Goal: Task Accomplishment & Management: Manage account settings

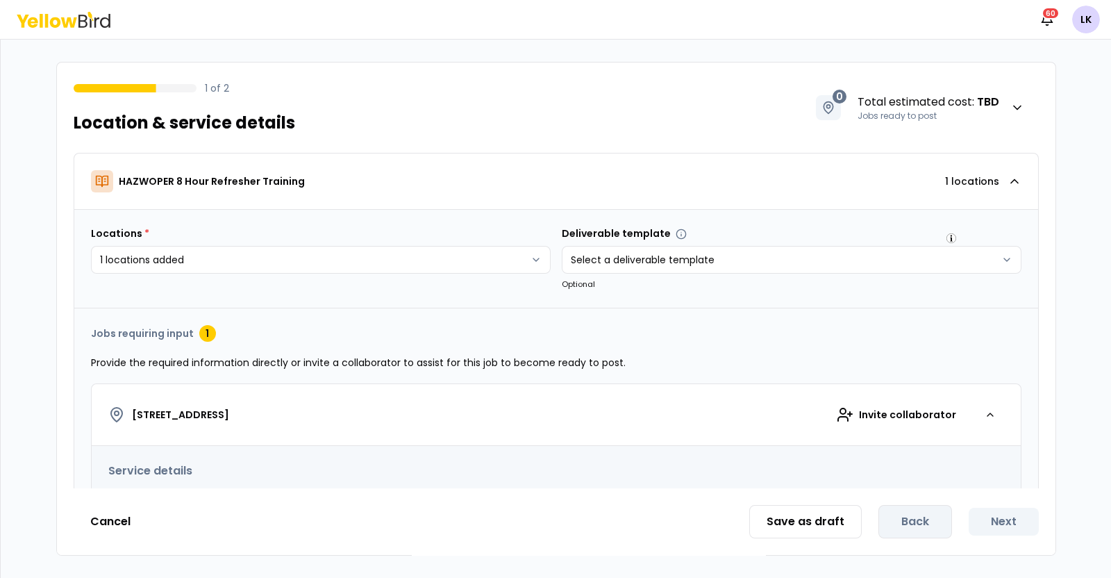
scroll to position [173, 0]
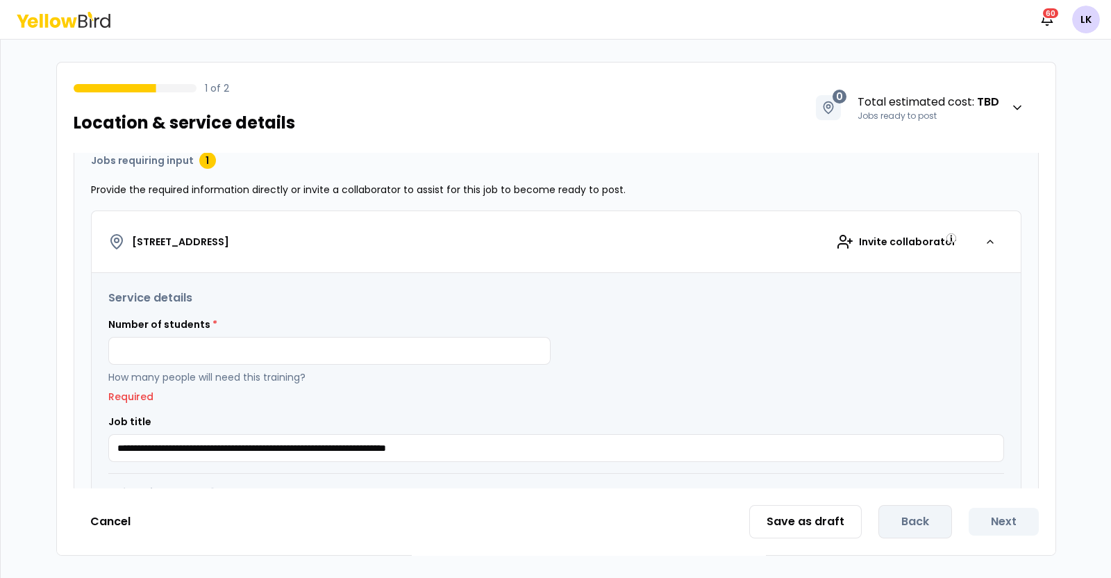
click at [112, 514] on button "Cancel" at bounding box center [111, 521] width 74 height 28
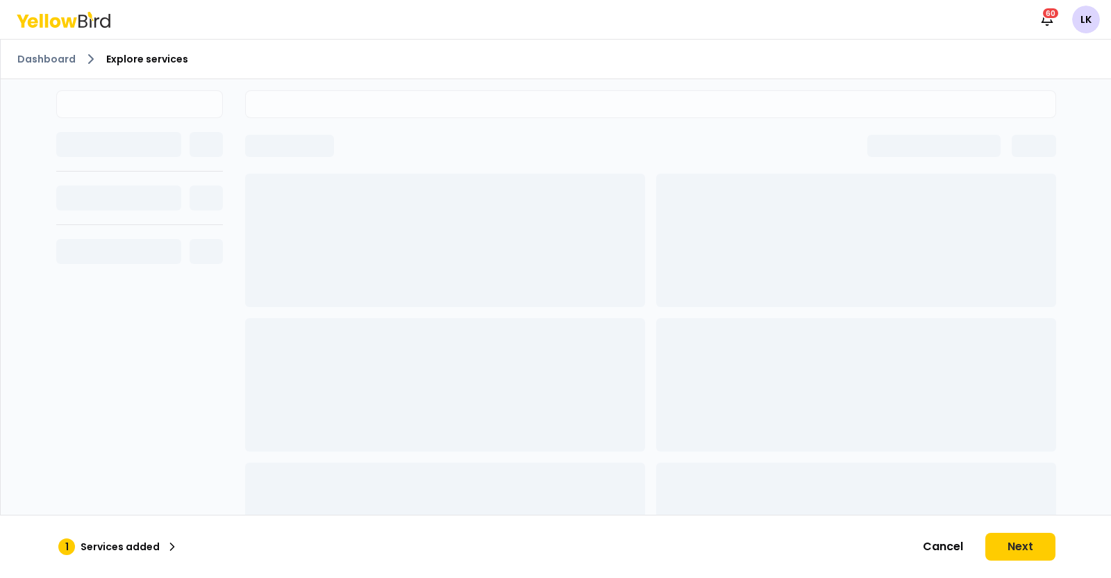
click at [37, 53] on ol "Dashboard Explore services" at bounding box center [555, 59] width 1077 height 17
click at [36, 56] on link "Dashboard" at bounding box center [46, 59] width 58 height 14
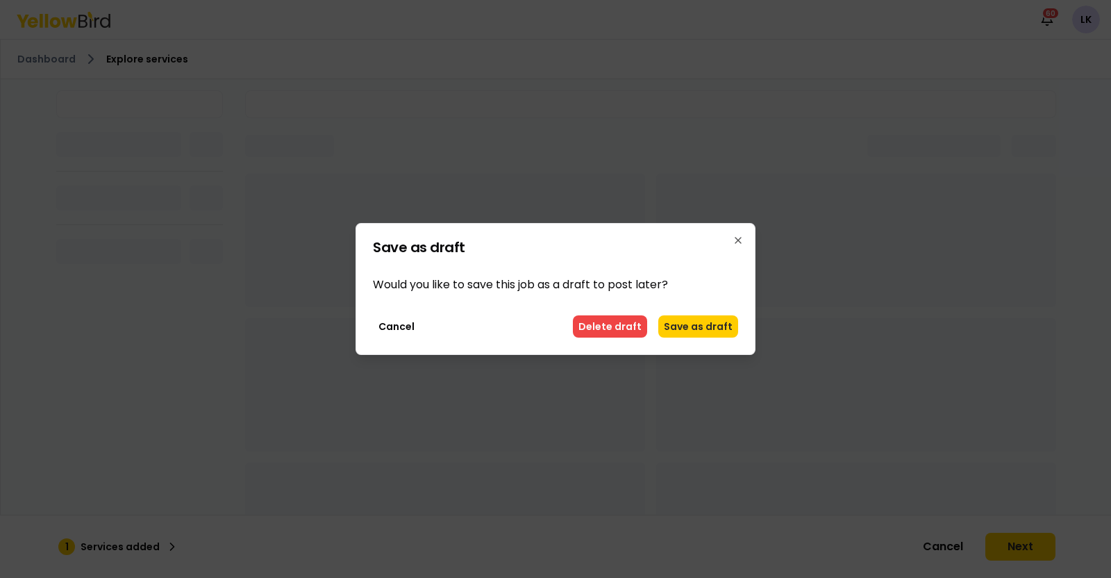
click at [597, 326] on button "Delete draft" at bounding box center [610, 326] width 74 height 22
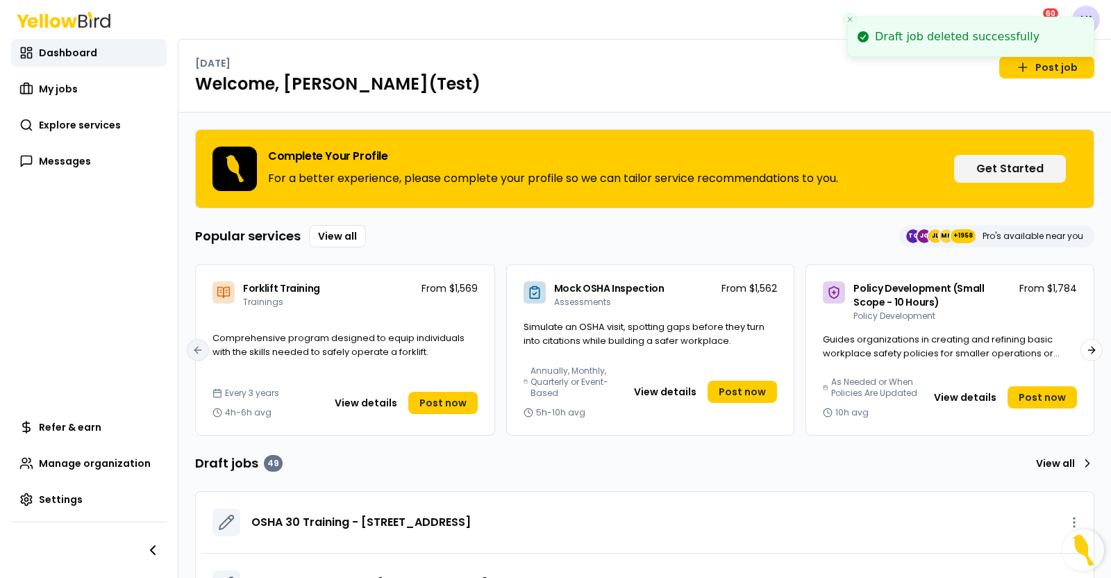
click at [123, 126] on link "Explore services" at bounding box center [88, 125] width 155 height 28
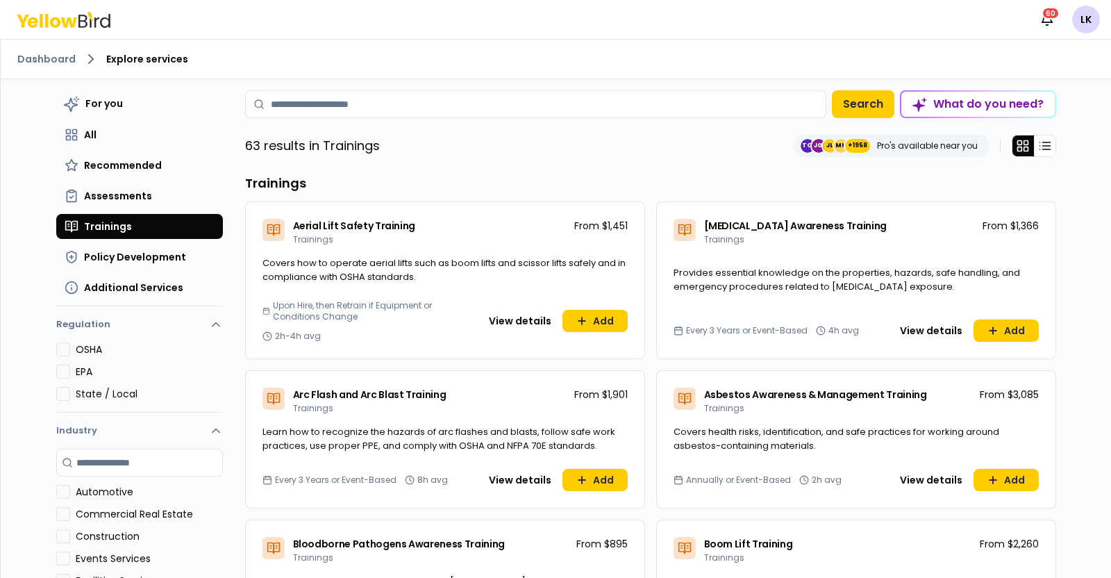
click at [383, 109] on input at bounding box center [535, 104] width 581 height 28
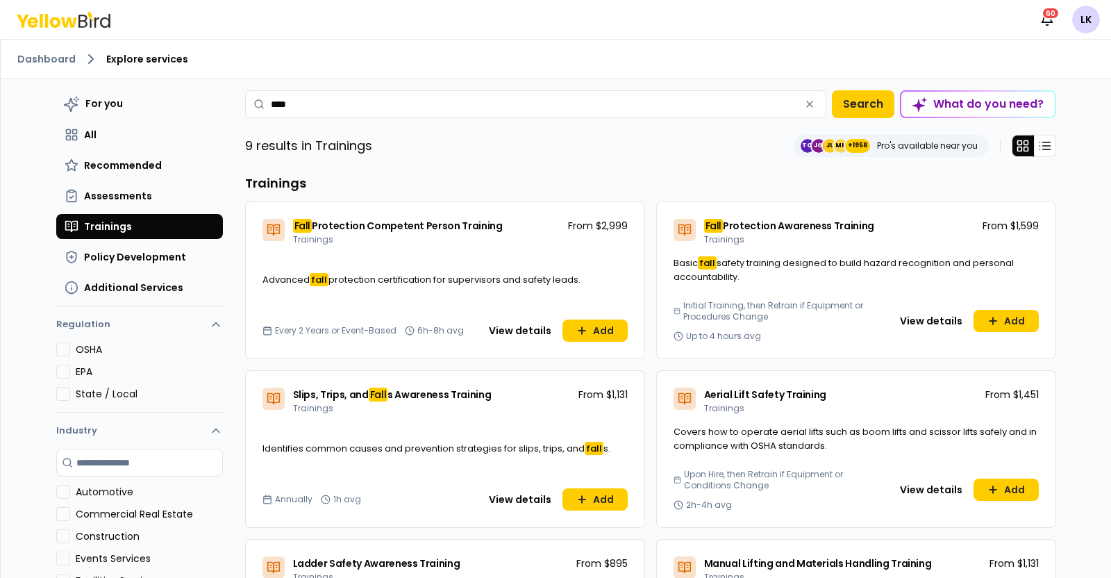
type input "****"
click at [1070, 19] on nav "Notifications 60 LK" at bounding box center [1066, 20] width 67 height 28
click at [1089, 19] on html "Notifications 60 LK Dashboard Explore services For you All Recommended Assessme…" at bounding box center [555, 289] width 1111 height 578
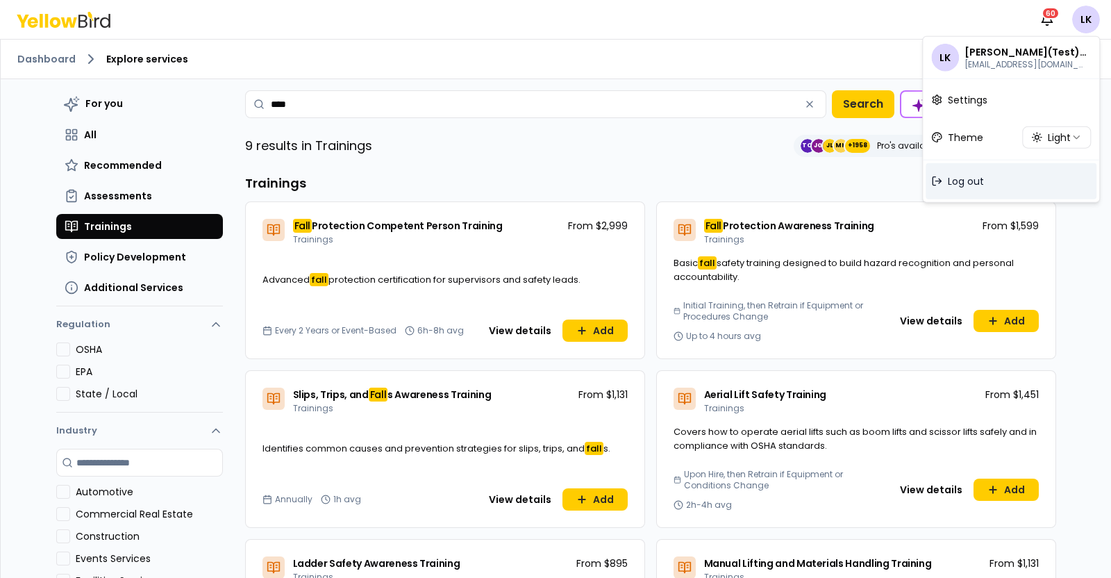
click at [982, 183] on span "Log out" at bounding box center [966, 181] width 36 height 14
